Goal: Task Accomplishment & Management: Manage account settings

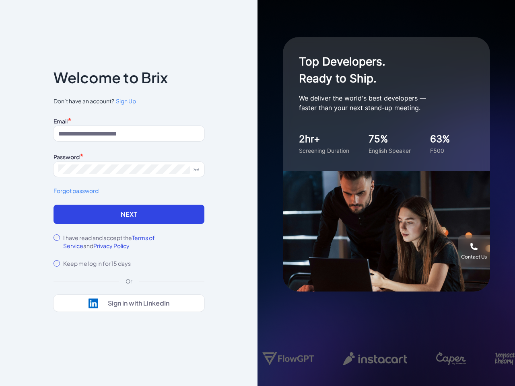
click at [257, 193] on div "Top Developers. Ready to Ship. We deliver the world's best developers — faster …" at bounding box center [385, 193] width 257 height 386
click at [196, 169] on icon at bounding box center [196, 169] width 6 height 6
click at [129, 191] on link "Forgot password" at bounding box center [128, 191] width 151 height 8
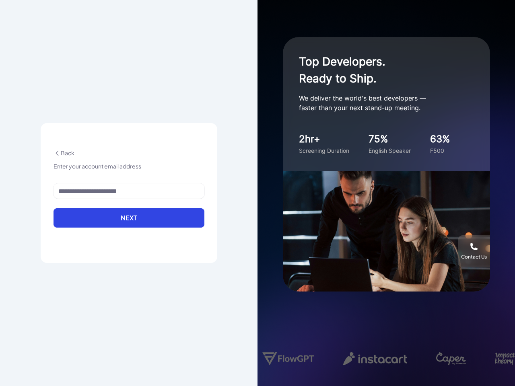
click at [129, 214] on button "Next" at bounding box center [128, 217] width 151 height 19
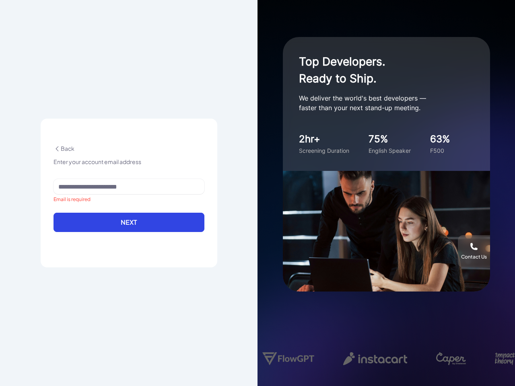
click at [154, 238] on form "Email is required Next" at bounding box center [128, 210] width 151 height 63
click at [81, 246] on div "Back Enter your account email address Email is required Next" at bounding box center [129, 193] width 177 height 149
click at [129, 303] on div "Back Enter your account email address Email is required Next" at bounding box center [128, 193] width 257 height 386
click at [474, 251] on div "Contact Us" at bounding box center [474, 251] width 32 height 18
